Goal: Information Seeking & Learning: Learn about a topic

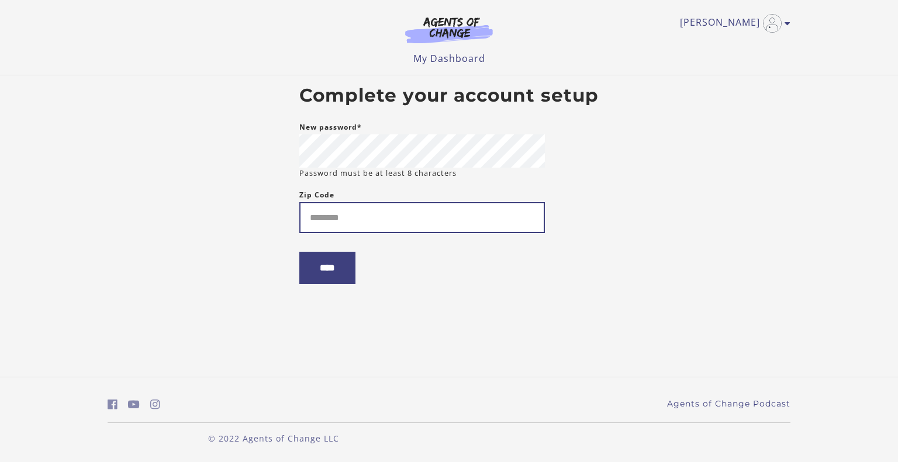
click at [456, 211] on input "Zip Code" at bounding box center [421, 217] width 245 height 31
type input "*****"
click at [337, 283] on input "****" at bounding box center [327, 268] width 56 height 32
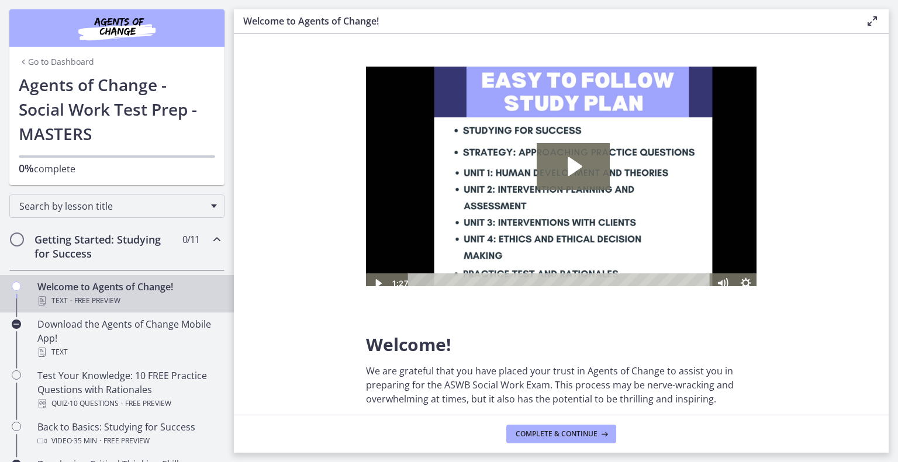
click at [766, 357] on div "Welcome! We are grateful that you have placed your trust in Agents of Change to…" at bounding box center [561, 236] width 409 height 358
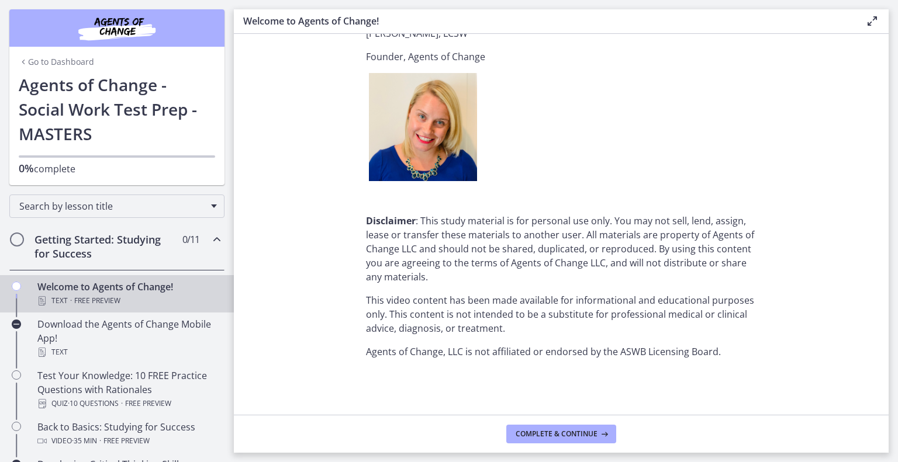
scroll to position [1560, 0]
click at [547, 436] on span "Complete & continue" at bounding box center [556, 434] width 82 height 9
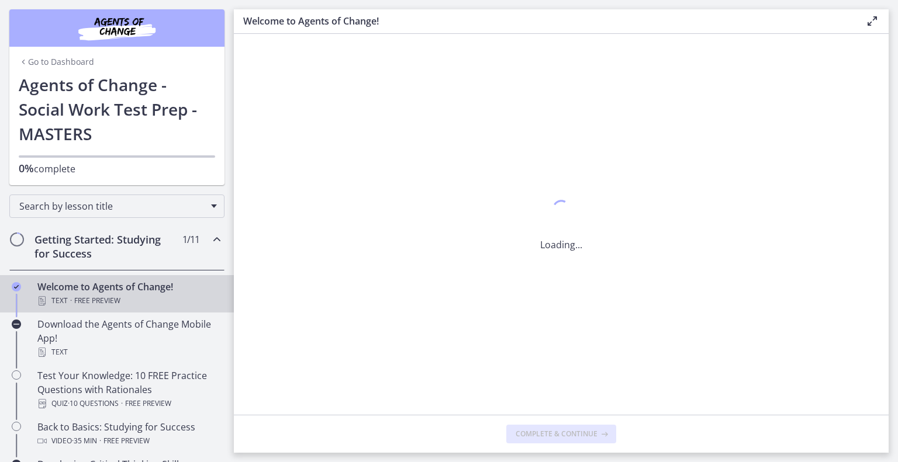
scroll to position [0, 0]
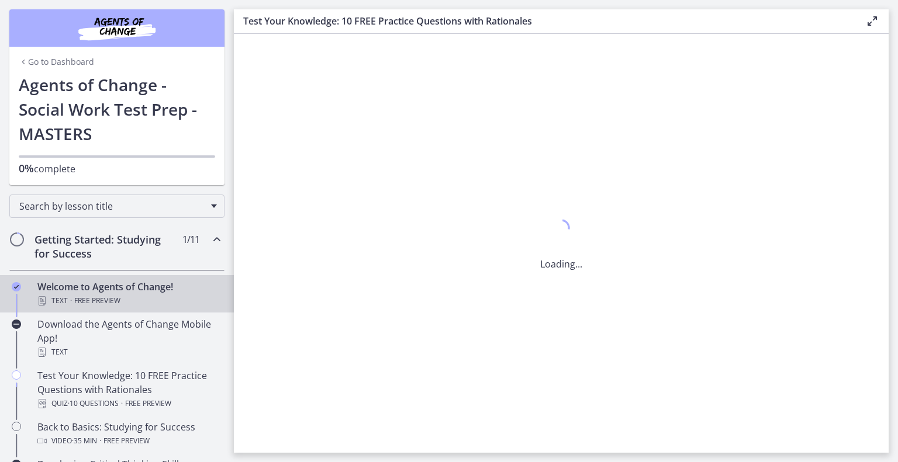
click at [421, 19] on h3 "Test Your Knowledge: 10 FREE Practice Questions with Rationales" at bounding box center [544, 21] width 603 height 14
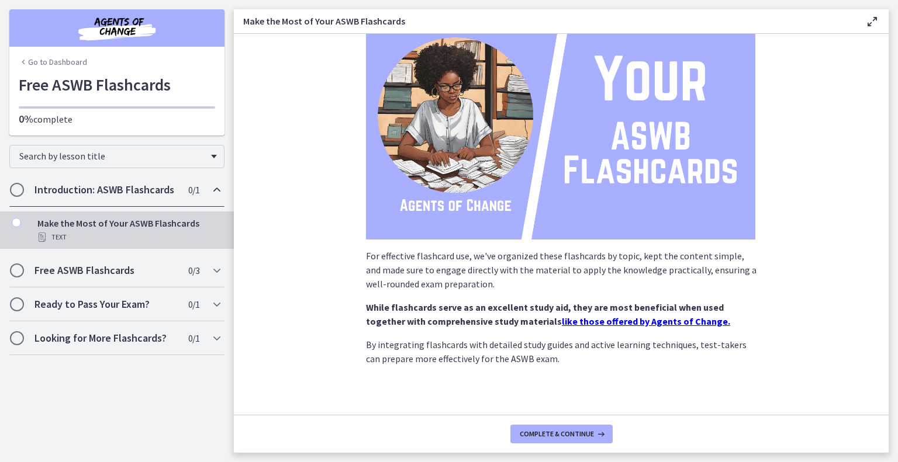
scroll to position [134, 0]
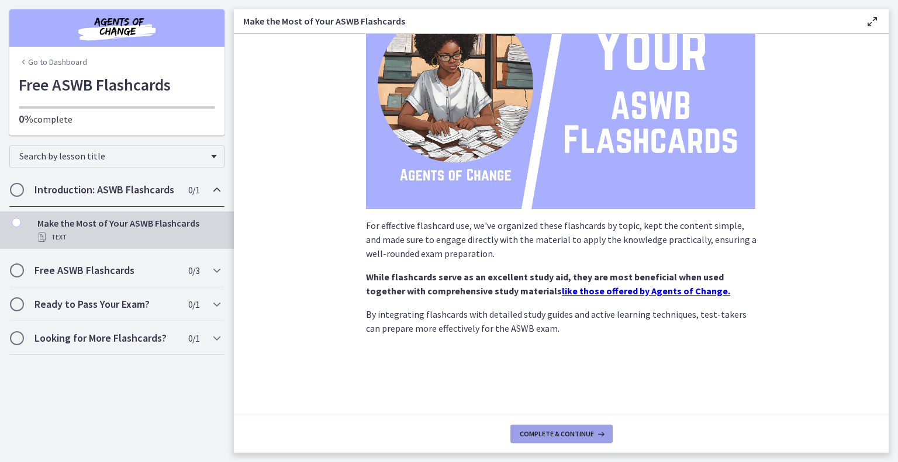
click at [560, 437] on span "Complete & continue" at bounding box center [557, 434] width 74 height 9
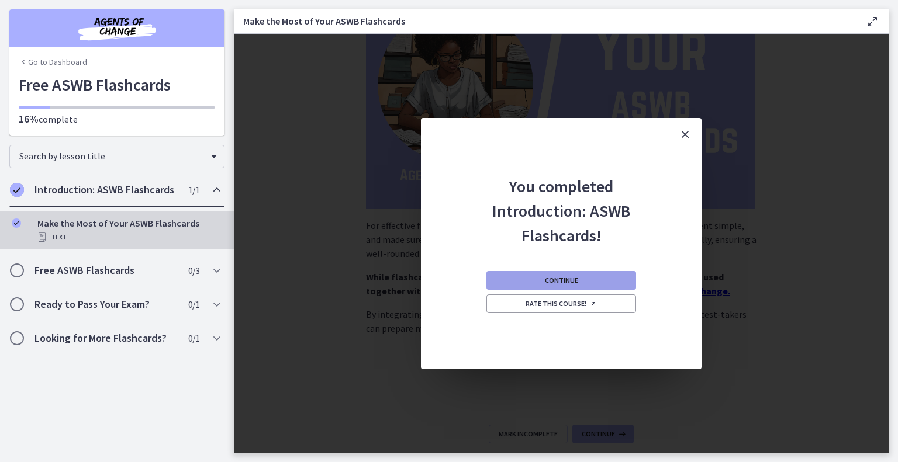
click at [578, 284] on span "Continue" at bounding box center [561, 280] width 33 height 9
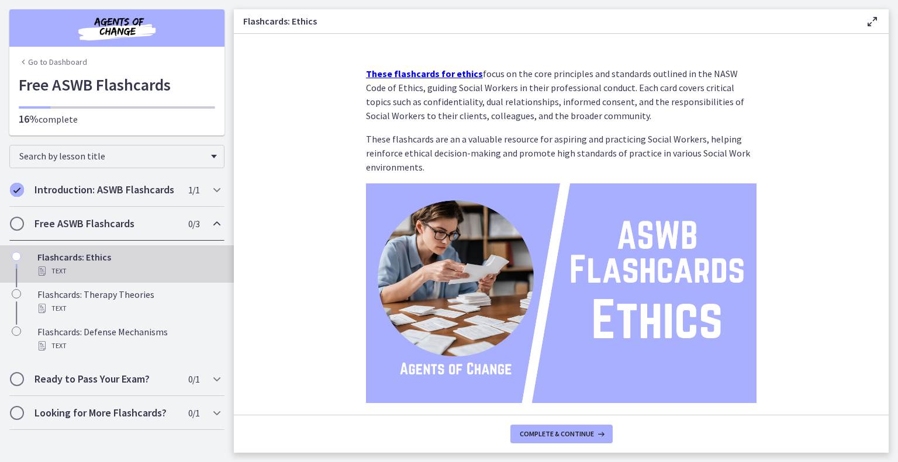
click at [409, 77] on strong "These flashcards for ethics" at bounding box center [424, 74] width 117 height 12
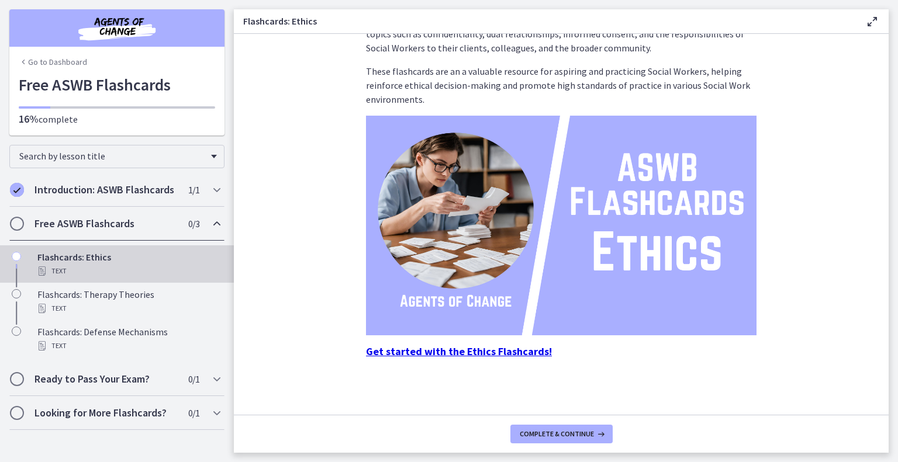
scroll to position [99, 0]
click at [413, 348] on strong "Get started with the Ethics Flashcards!" at bounding box center [459, 351] width 186 height 13
click at [563, 441] on button "Complete & continue" at bounding box center [561, 434] width 102 height 19
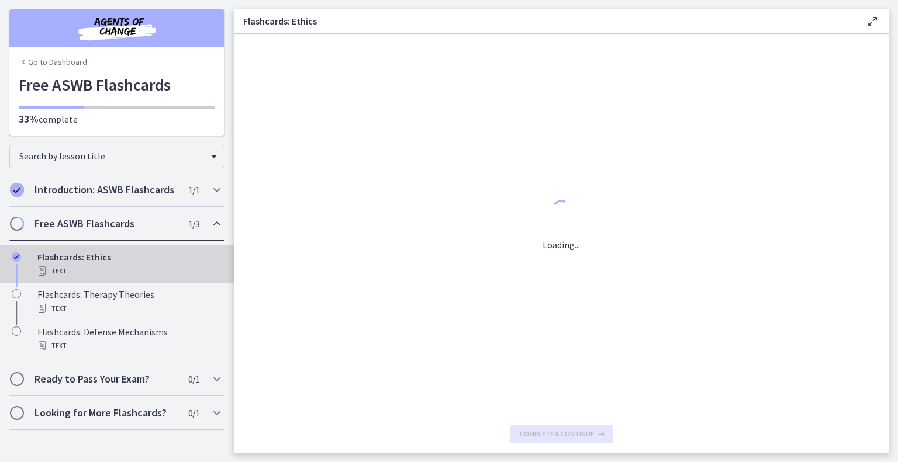
scroll to position [0, 0]
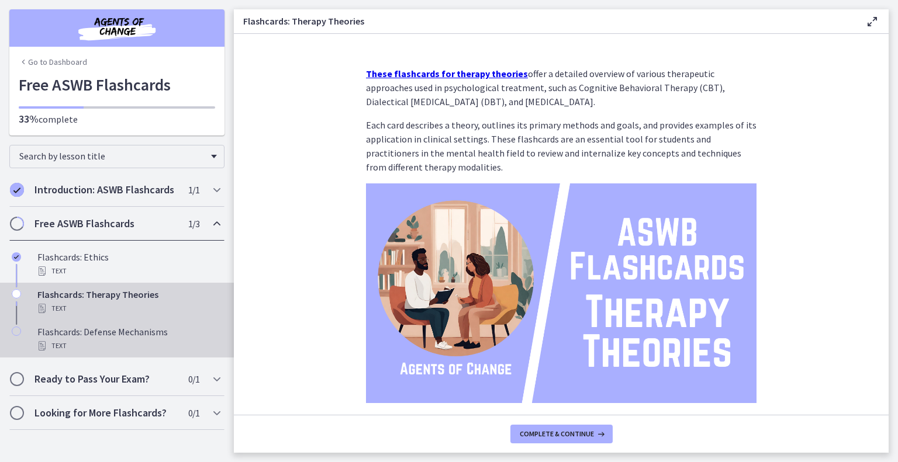
click at [110, 351] on div "Flashcards: Defense Mechanisms Text" at bounding box center [128, 339] width 182 height 28
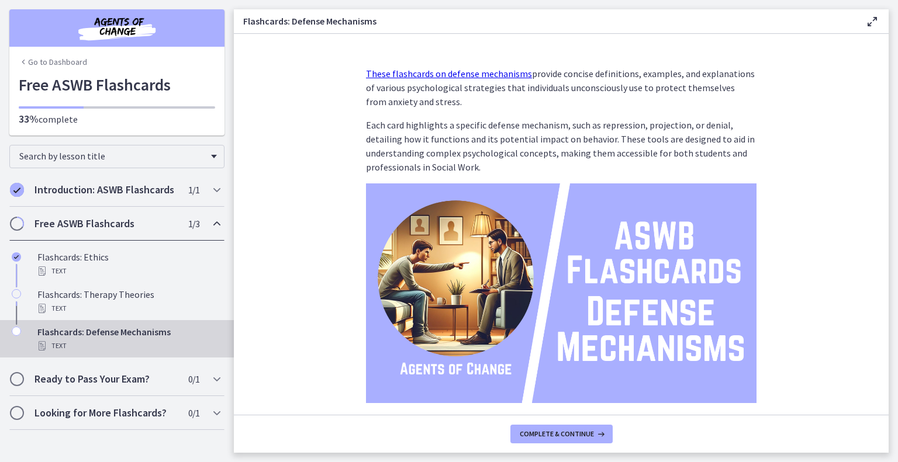
click at [439, 79] on link "These flashcards on defense mechanisms" at bounding box center [449, 74] width 166 height 12
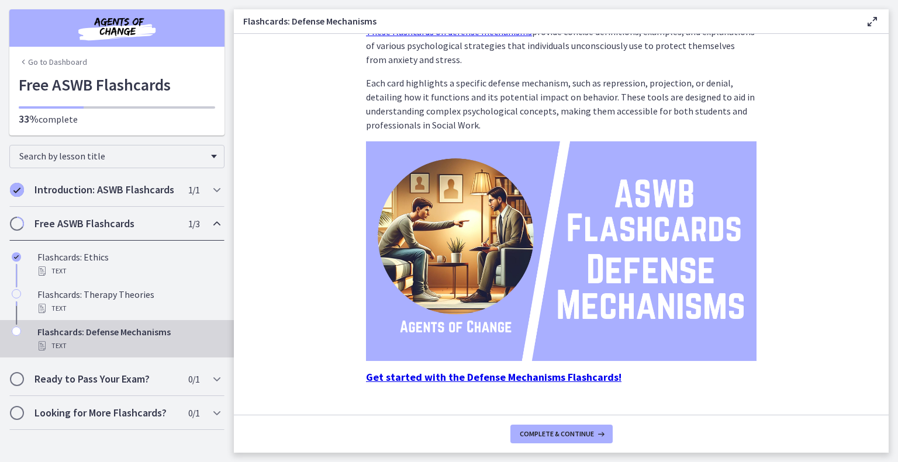
scroll to position [86, 0]
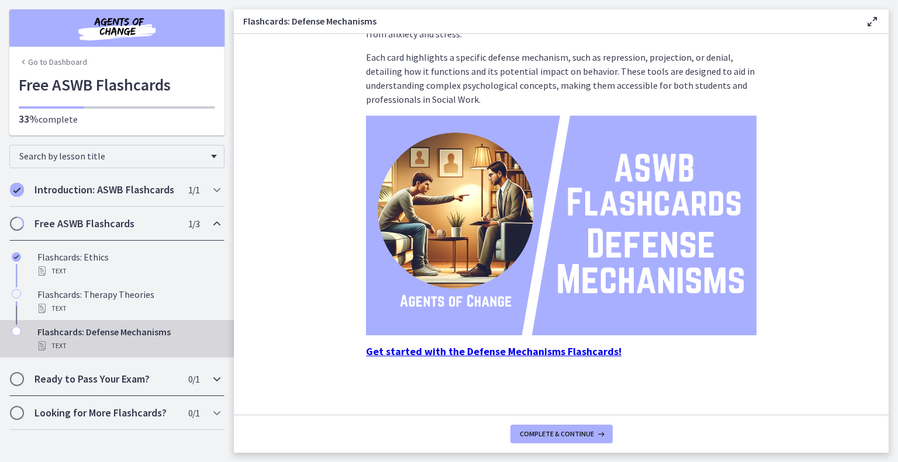
click at [77, 386] on h2 "Ready to Pass Your Exam?" at bounding box center [105, 379] width 143 height 14
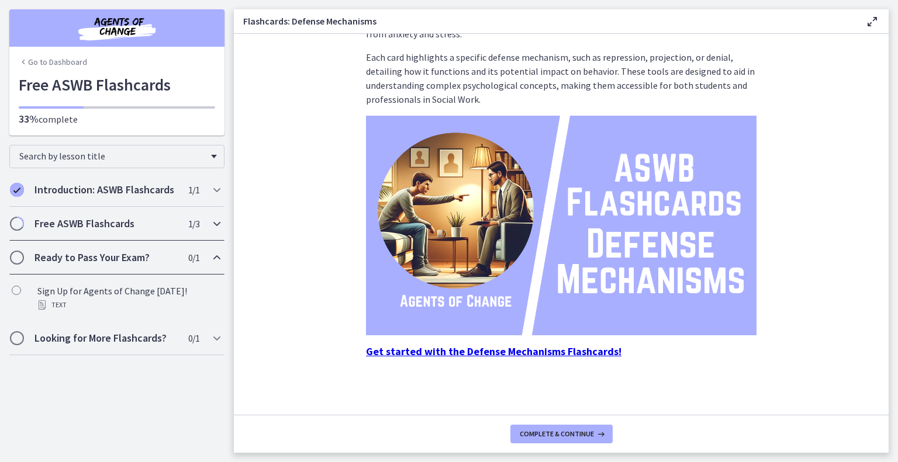
click at [58, 231] on h2 "Free ASWB Flashcards" at bounding box center [105, 224] width 143 height 14
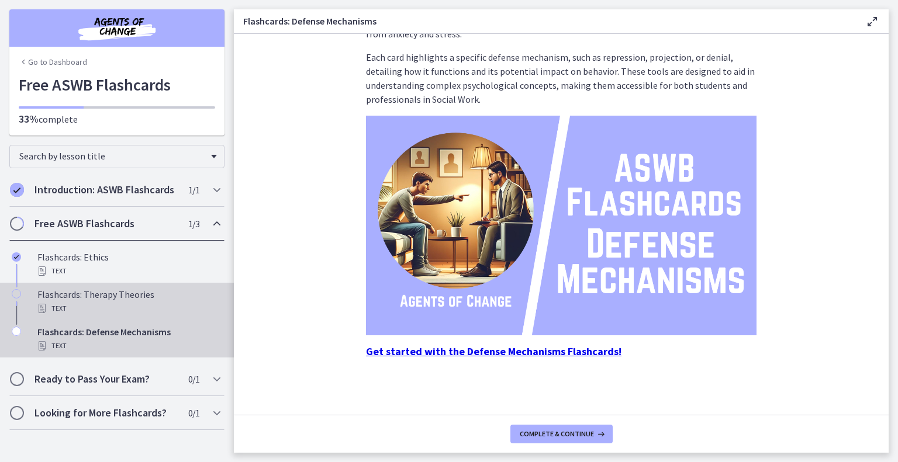
click at [108, 316] on div "Flashcards: Therapy Theories Text" at bounding box center [128, 302] width 182 height 28
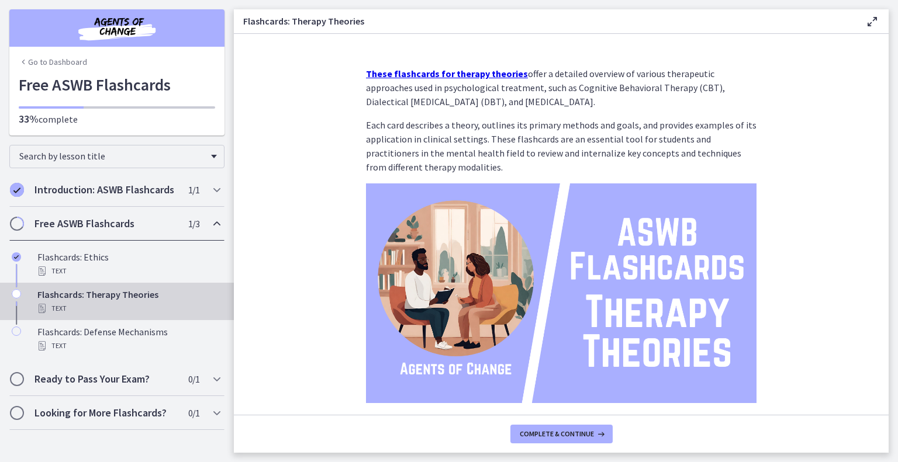
click at [392, 79] on strong "These flashcards for therapy theories" at bounding box center [447, 74] width 162 height 12
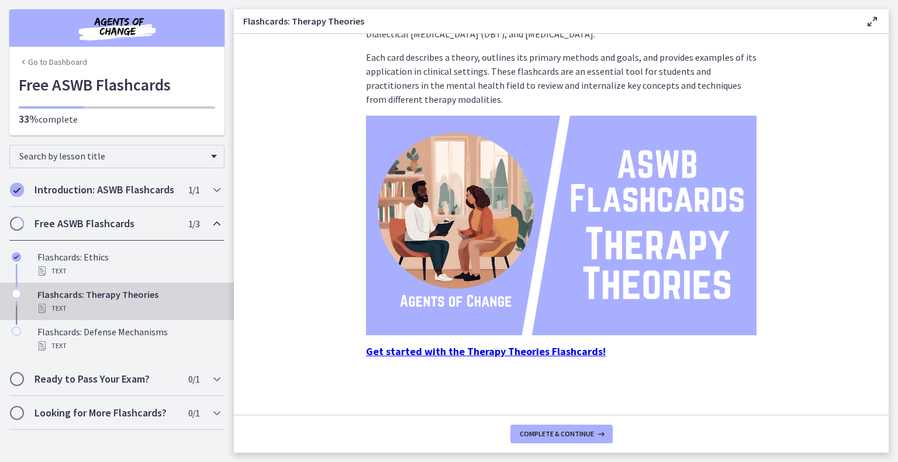
click at [473, 346] on strong "Get started with the Therapy Theories Flashcards!" at bounding box center [486, 351] width 240 height 13
click at [84, 386] on h2 "Ready to Pass Your Exam?" at bounding box center [105, 379] width 143 height 14
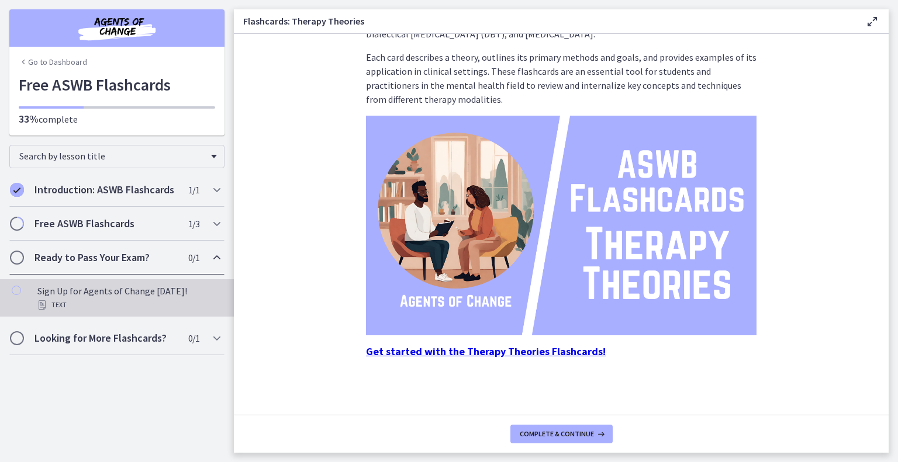
click at [124, 309] on div "Sign Up for Agents of Change Today! Text" at bounding box center [128, 298] width 182 height 28
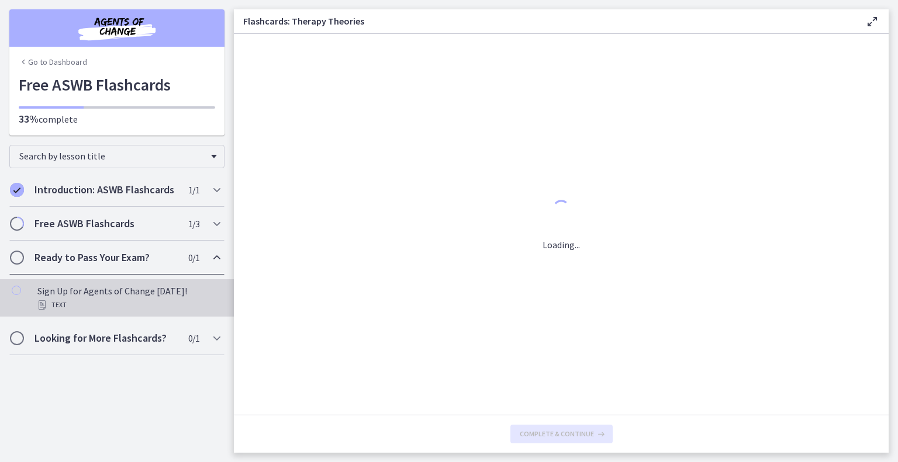
scroll to position [0, 0]
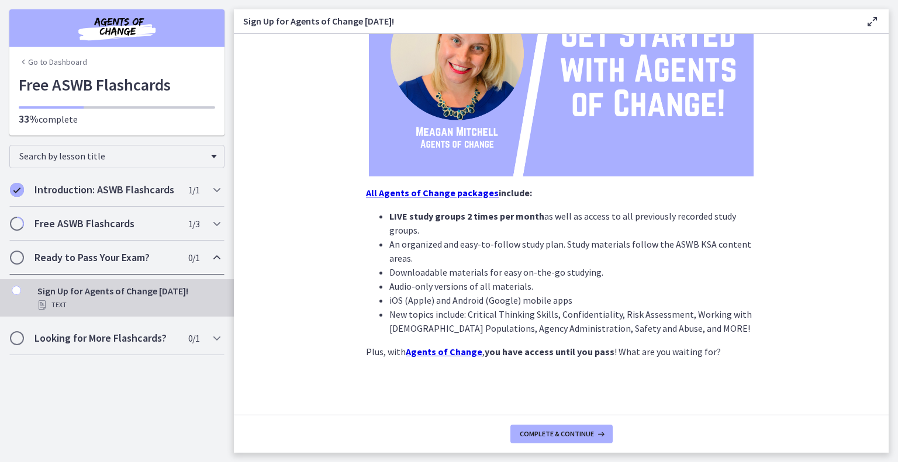
scroll to position [231, 0]
click at [585, 437] on span "Complete & continue" at bounding box center [557, 434] width 74 height 9
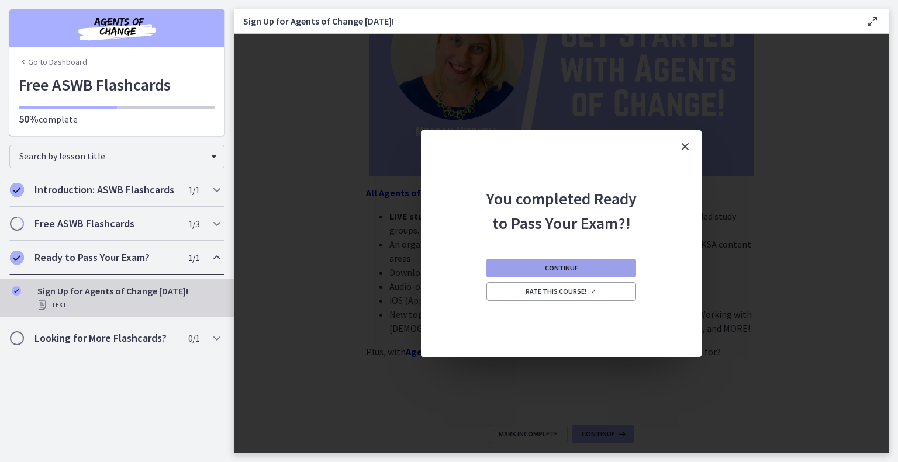
click at [586, 278] on button "Continue" at bounding box center [561, 268] width 150 height 19
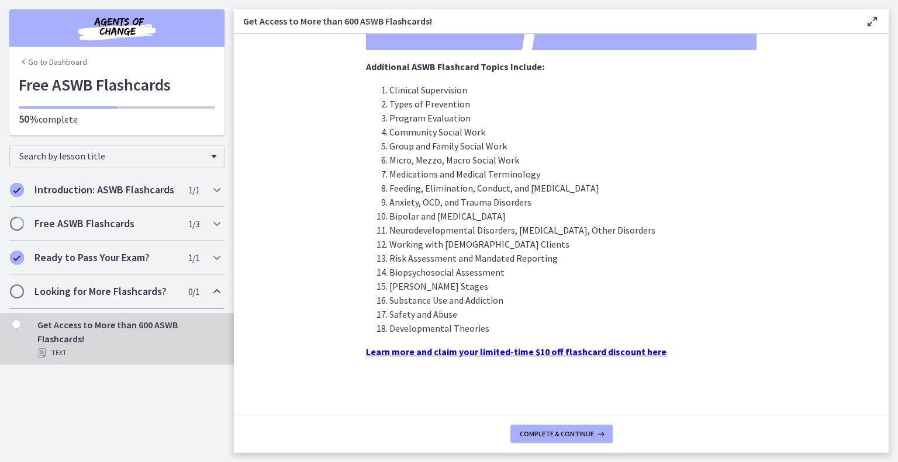
scroll to position [357, 0]
click at [556, 435] on span "Complete & continue" at bounding box center [557, 434] width 74 height 9
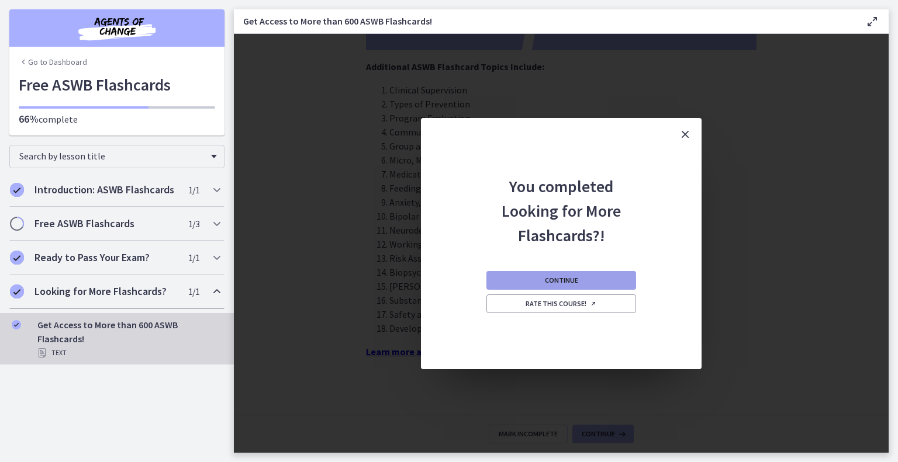
click at [573, 285] on span "Continue" at bounding box center [561, 280] width 33 height 9
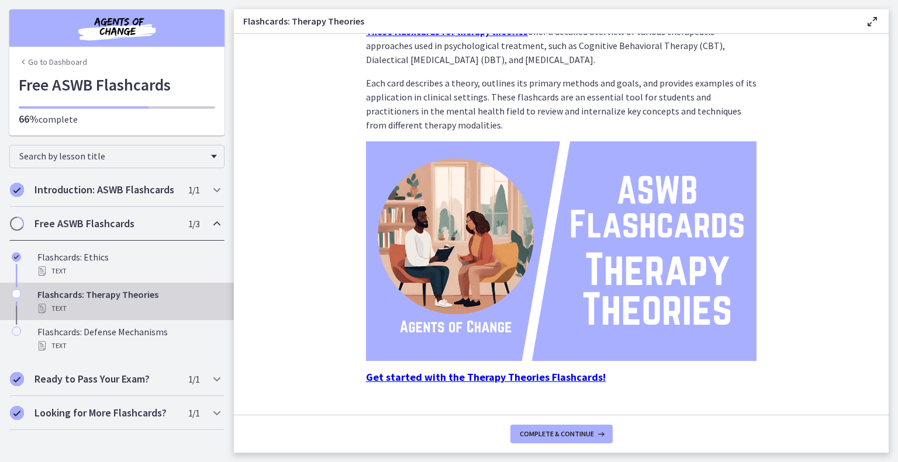
scroll to position [89, 0]
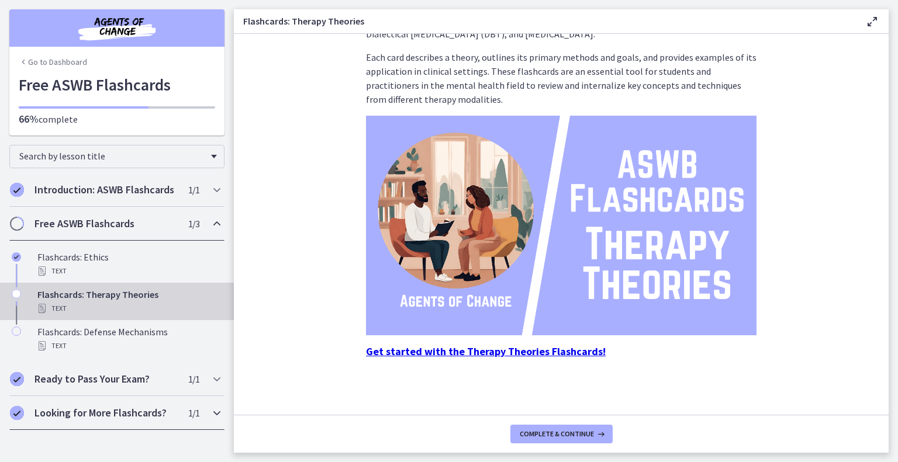
click at [91, 420] on h2 "Looking for More Flashcards?" at bounding box center [105, 413] width 143 height 14
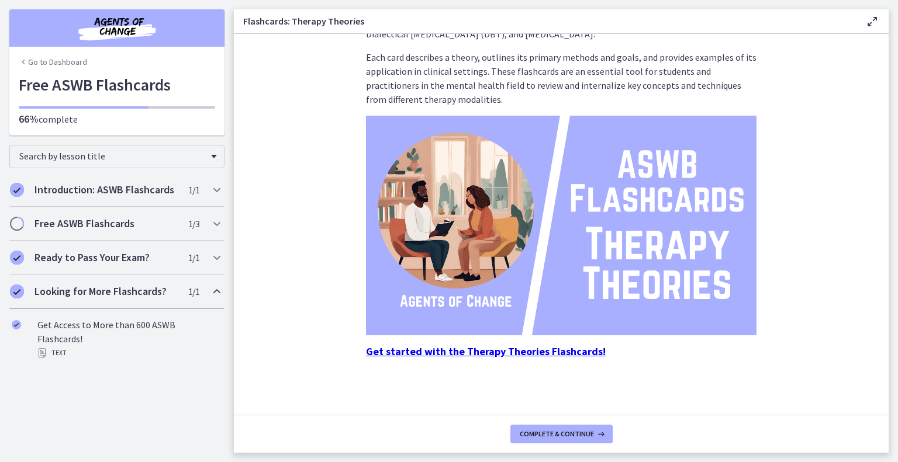
click at [134, 299] on h2 "Looking for More Flashcards?" at bounding box center [105, 292] width 143 height 14
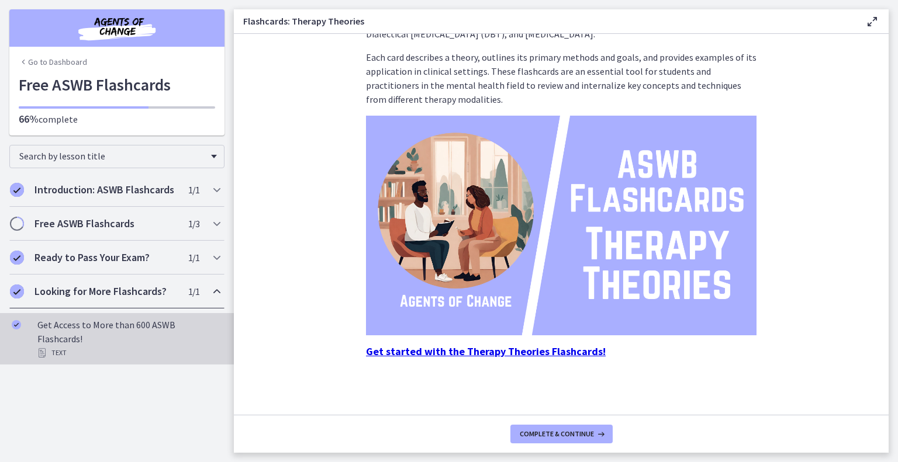
click at [129, 348] on div "Get Access to More than 600 ASWB Flashcards! Text" at bounding box center [128, 339] width 182 height 42
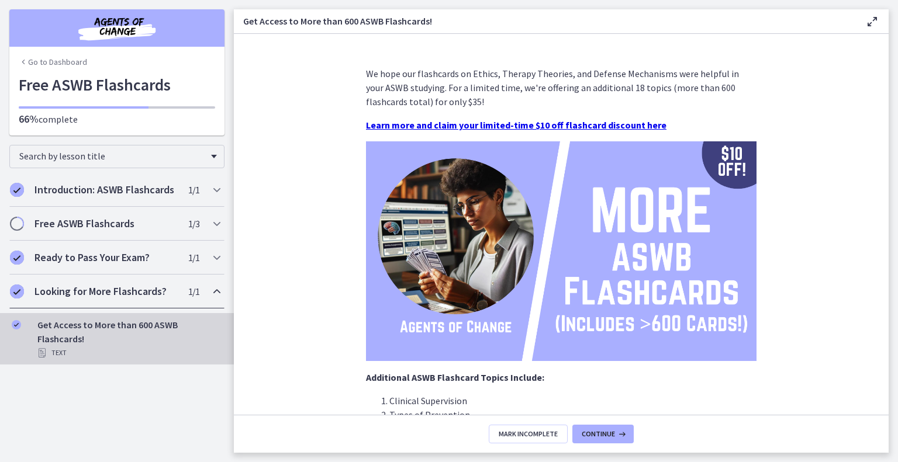
click at [60, 360] on div "Text" at bounding box center [128, 353] width 182 height 14
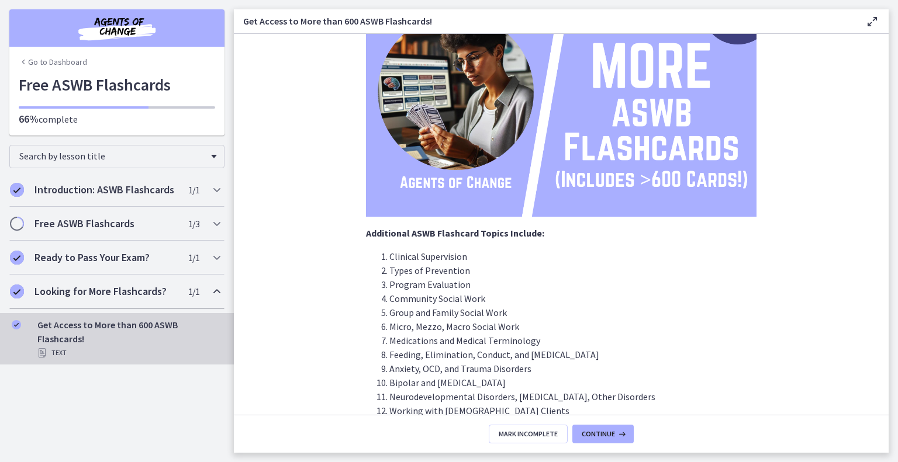
scroll to position [175, 0]
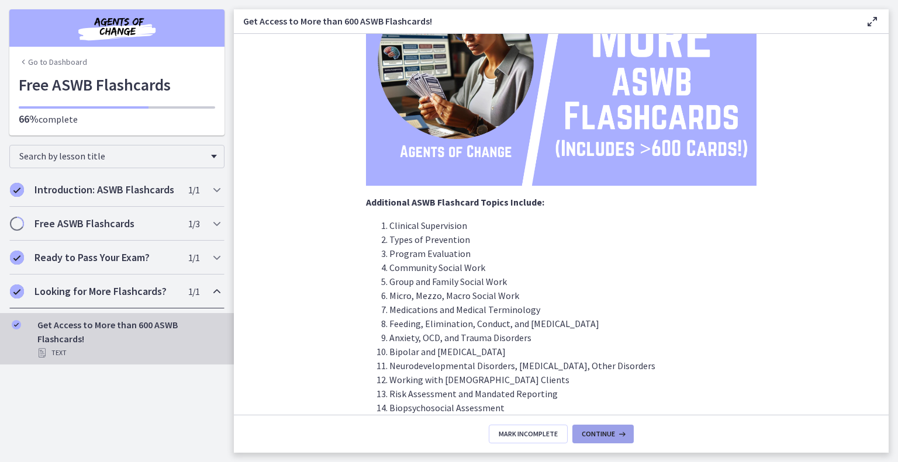
click at [624, 425] on button "Continue" at bounding box center [602, 434] width 61 height 19
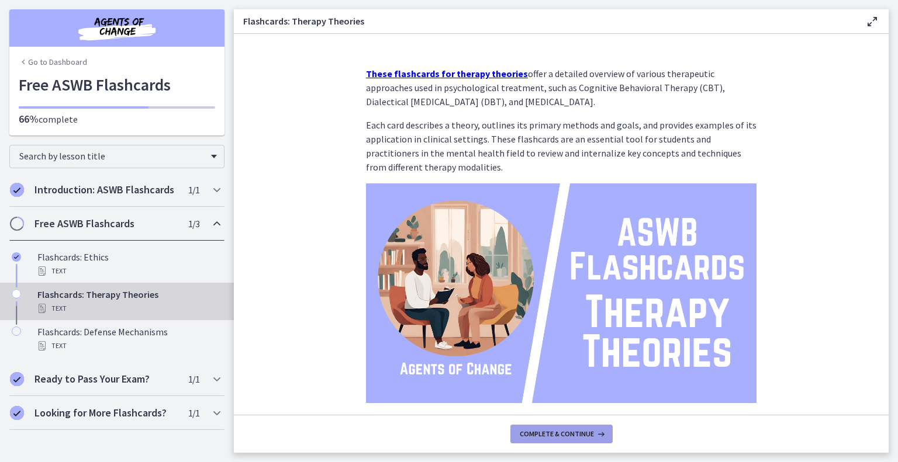
click at [594, 435] on span "Complete & continue" at bounding box center [557, 434] width 74 height 9
